Goal: Find specific page/section: Find specific page/section

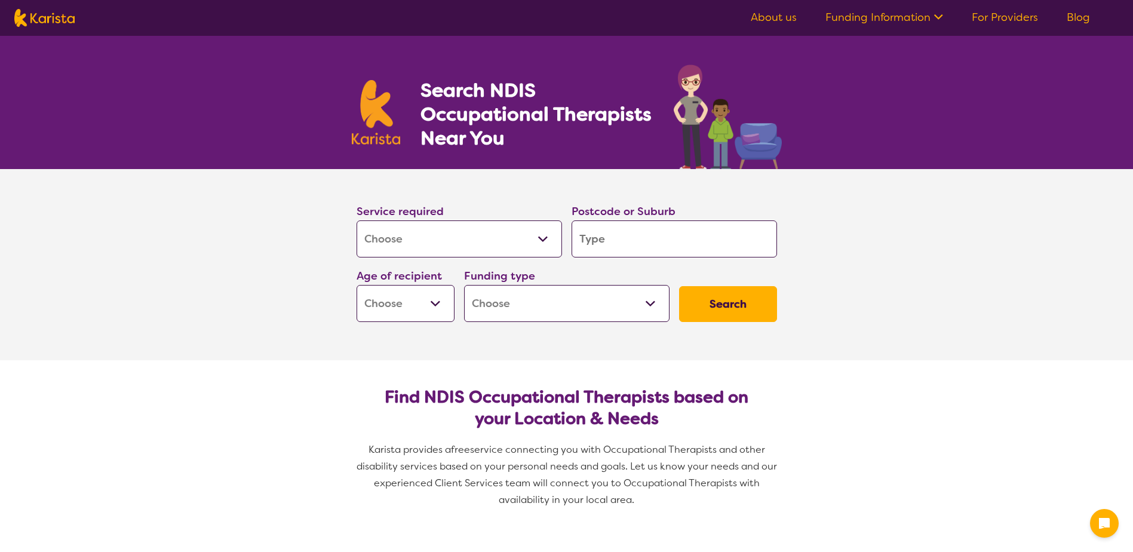
select select "[MEDICAL_DATA]"
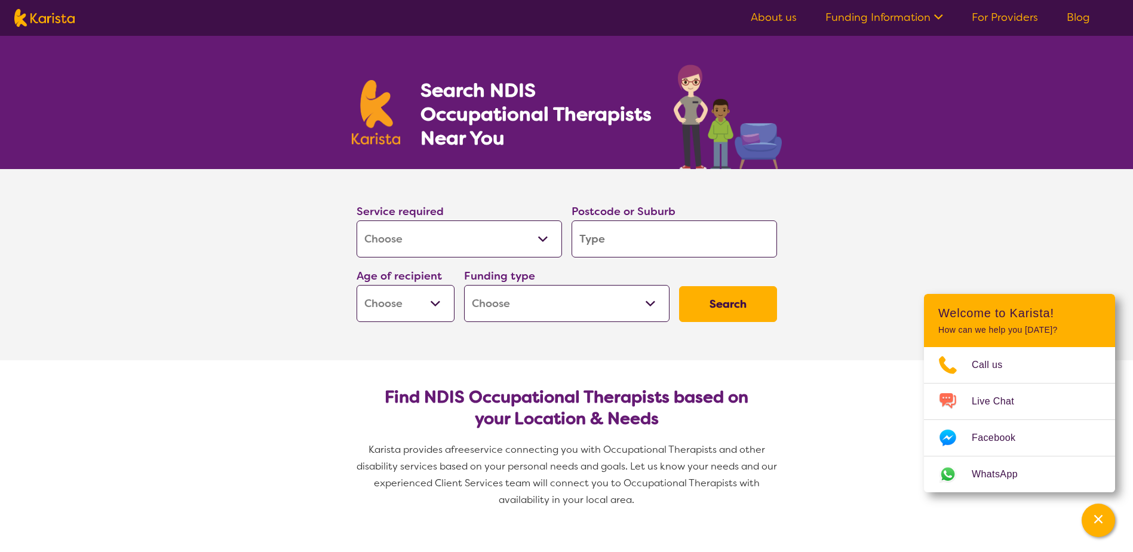
click at [565, 308] on select "Home Care Package (HCP) National Disability Insurance Scheme (NDIS) I don't know" at bounding box center [566, 303] width 205 height 37
click at [409, 305] on select "Early Childhood - 0 to 9 Child - 10 to 11 Adolescent - 12 to 17 Adult - 18 to 6…" at bounding box center [406, 303] width 98 height 37
select select "AD"
click at [357, 285] on select "Early Childhood - 0 to 9 Child - 10 to 11 Adolescent - 12 to 17 Adult - 18 to 6…" at bounding box center [406, 303] width 98 height 37
select select "AD"
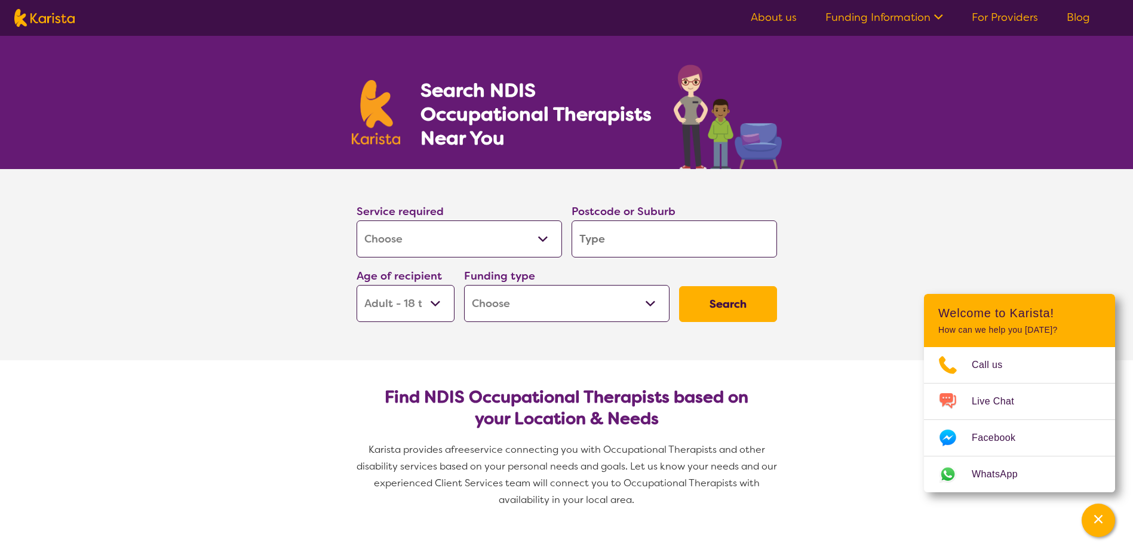
click at [650, 238] on input "search" at bounding box center [674, 238] width 205 height 37
click at [626, 240] on input "search" at bounding box center [674, 238] width 205 height 37
type input "6"
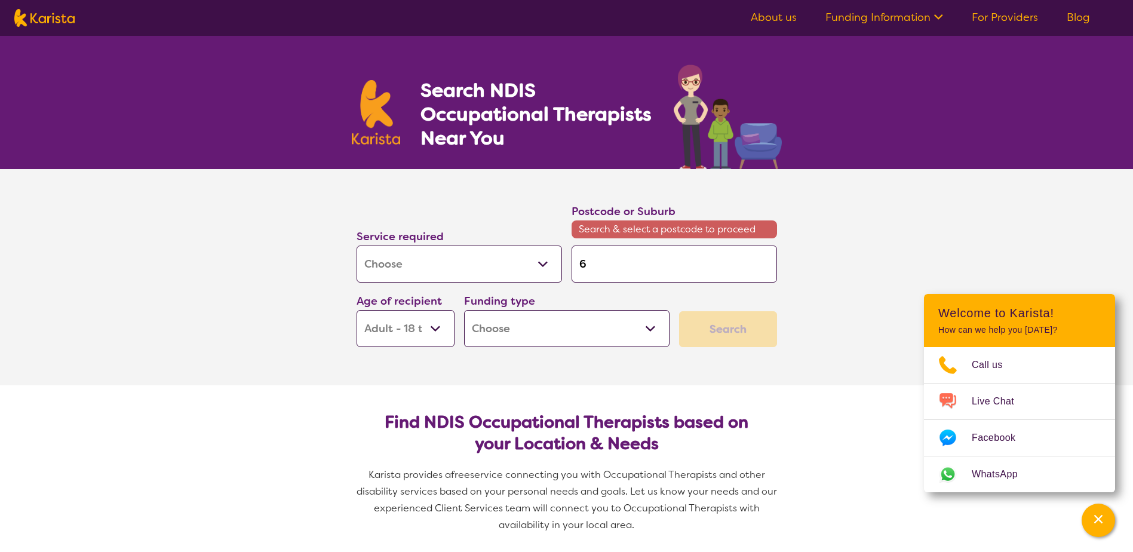
type input "61"
type input "616"
type input "6164"
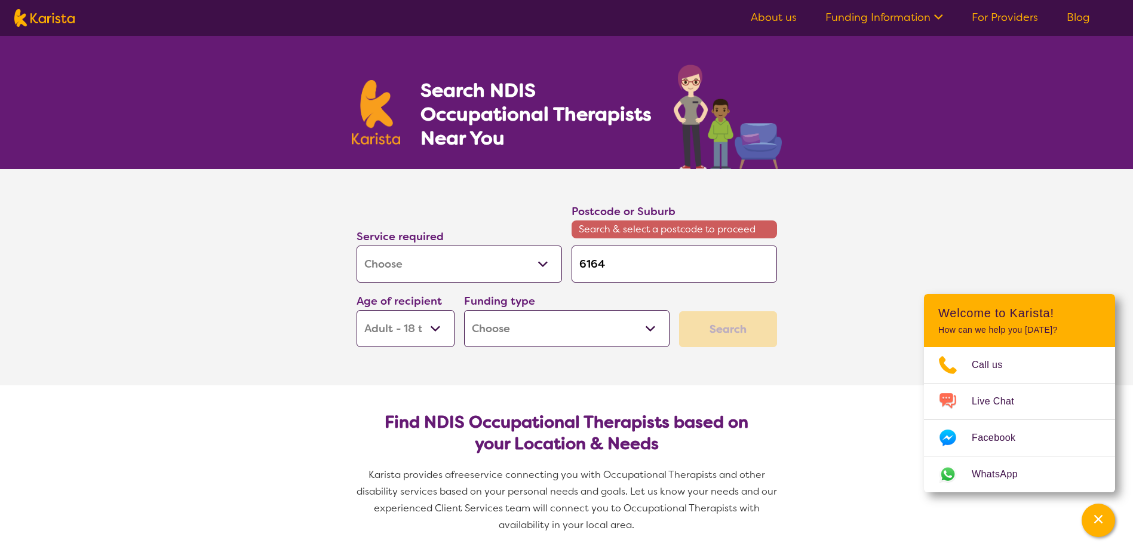
type input "6164"
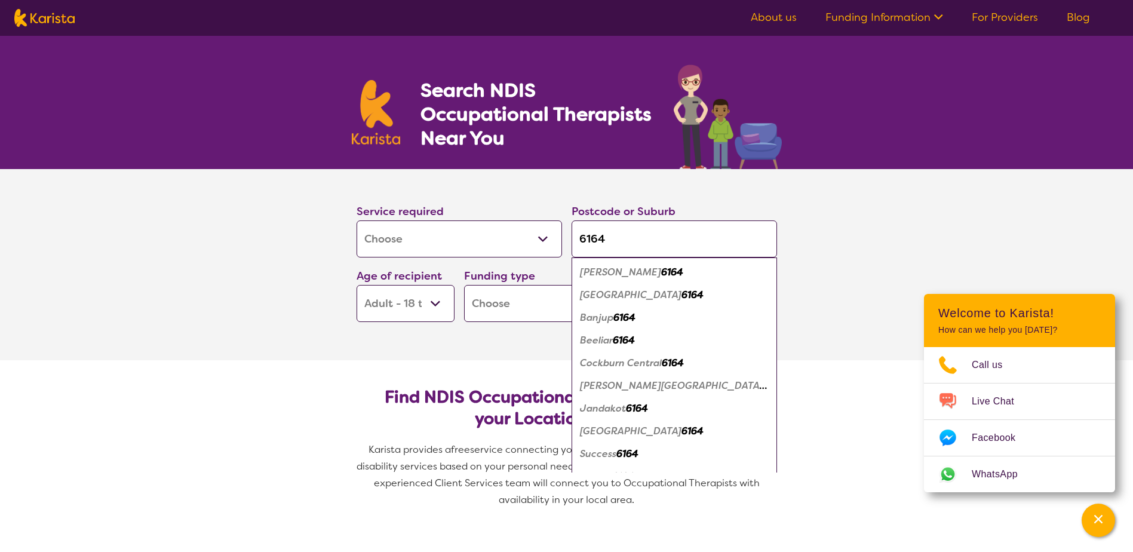
type input "6164"
click at [679, 286] on button "Search" at bounding box center [728, 304] width 98 height 36
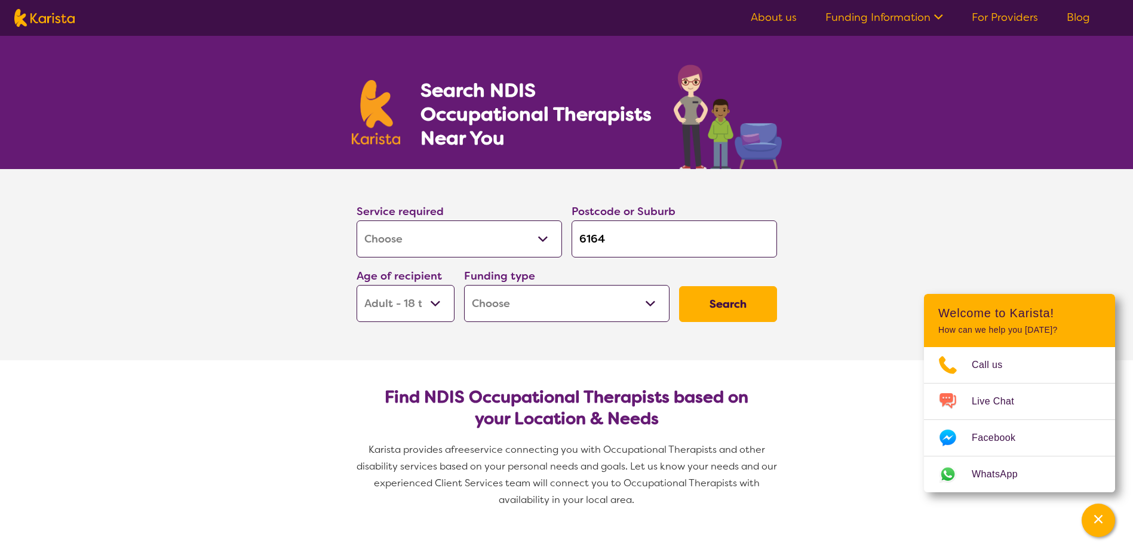
click at [742, 300] on button "Search" at bounding box center [728, 304] width 98 height 36
